Goal: Navigation & Orientation: Find specific page/section

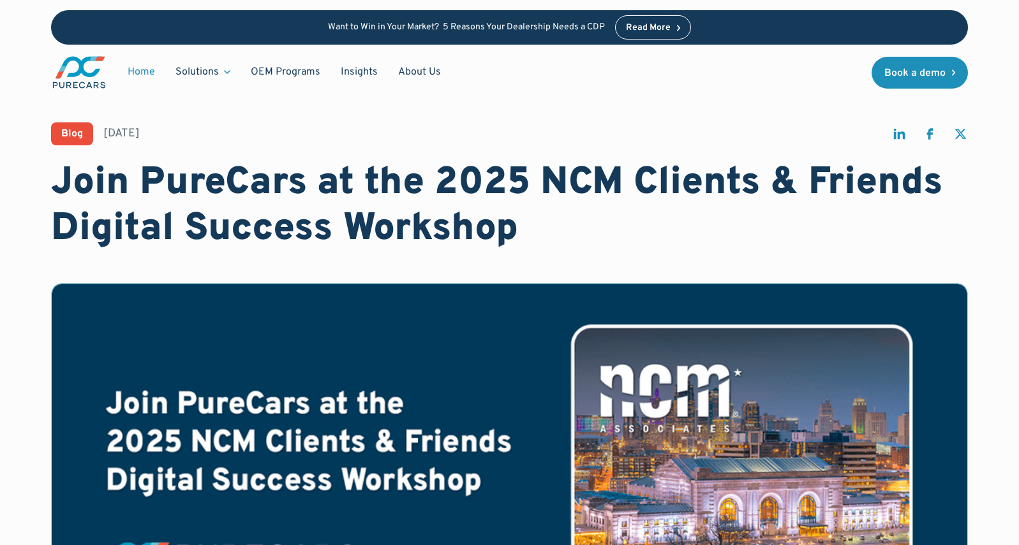
click at [151, 70] on link "Home" at bounding box center [141, 72] width 48 height 24
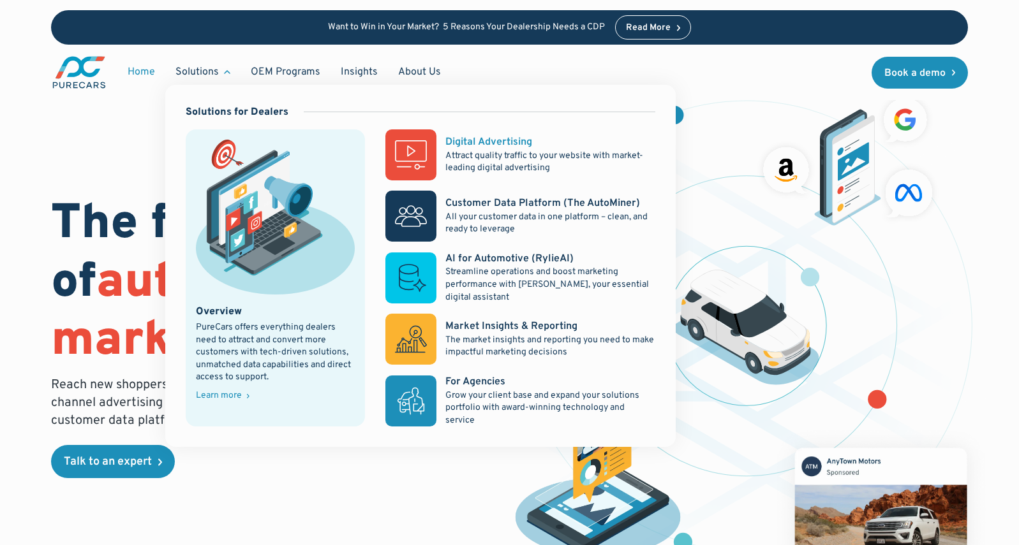
click at [464, 154] on p "Attract quality traffic to your website with market-leading digital advertising" at bounding box center [549, 162] width 209 height 25
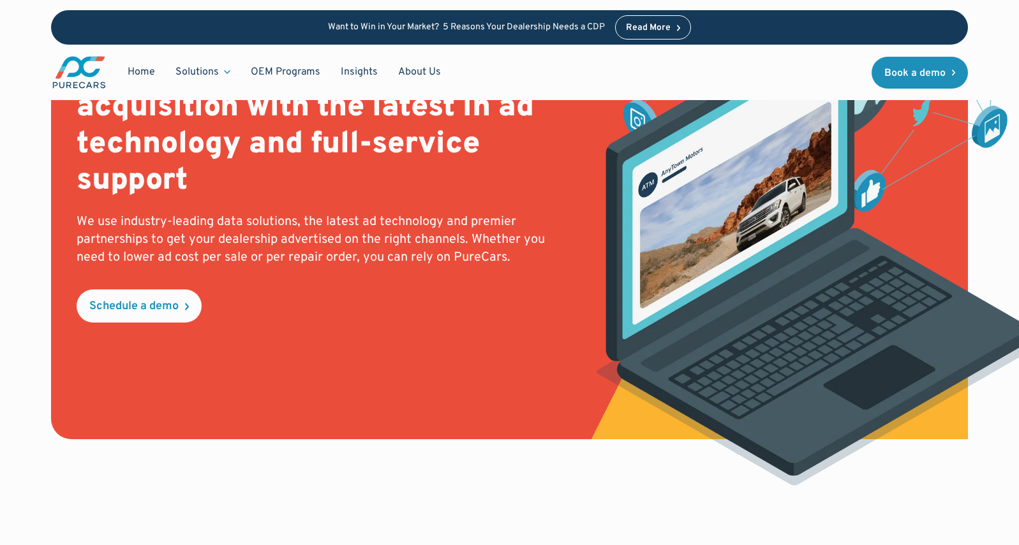
scroll to position [281, 0]
